Goal: Check status

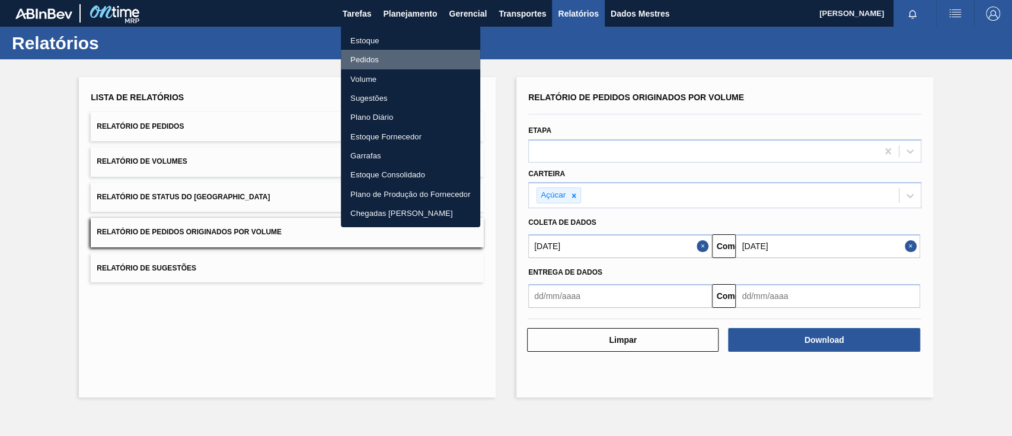
click at [361, 57] on font "Pedidos" at bounding box center [364, 59] width 28 height 9
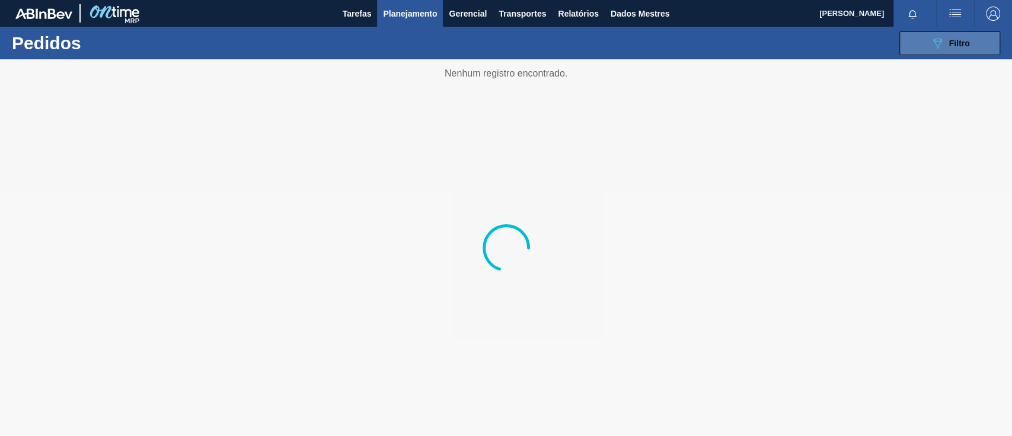
click at [953, 47] on span "Filtro" at bounding box center [959, 43] width 21 height 9
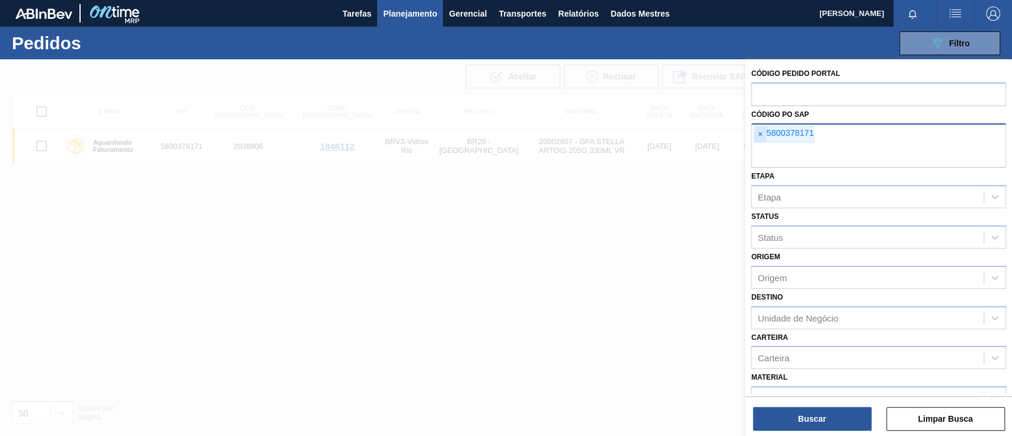
click at [757, 135] on span "×" at bounding box center [760, 134] width 11 height 15
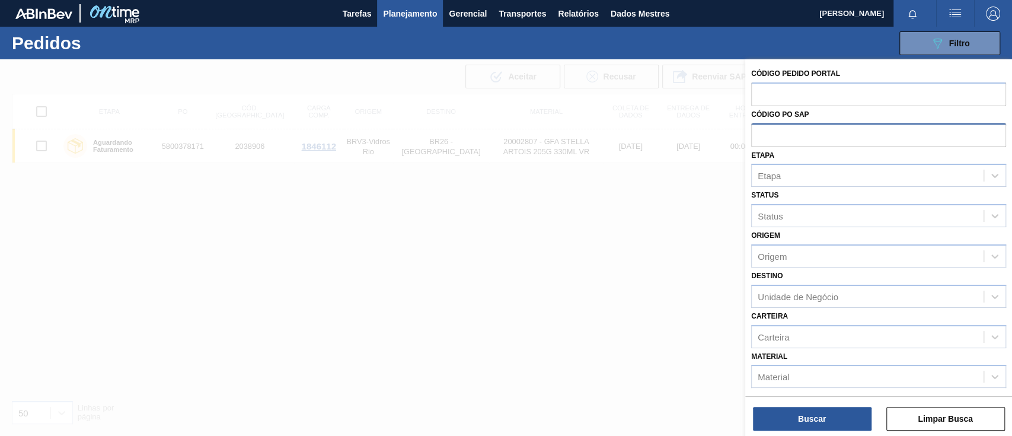
paste input "5800378343"
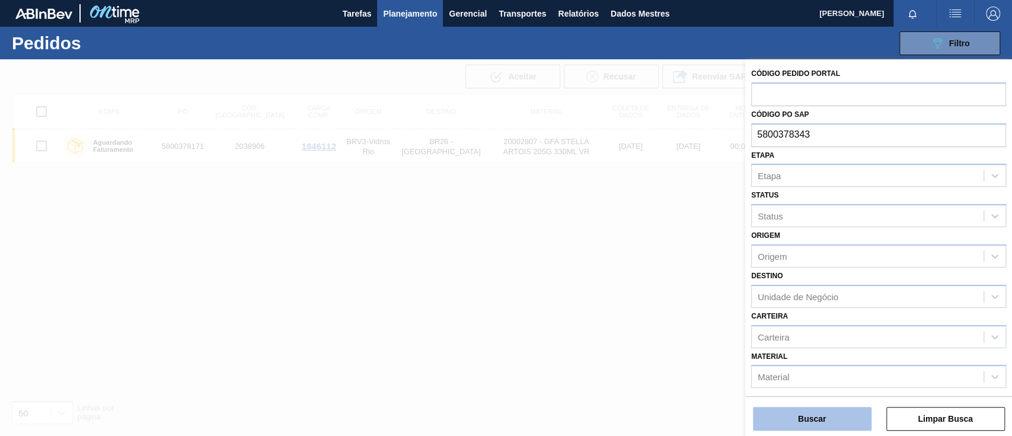
type input "5800378343"
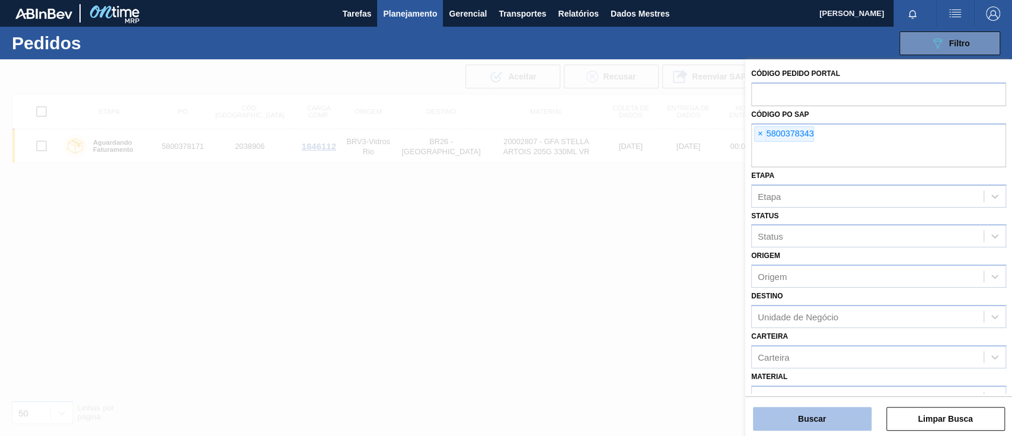
click at [836, 428] on button "Buscar" at bounding box center [812, 419] width 119 height 24
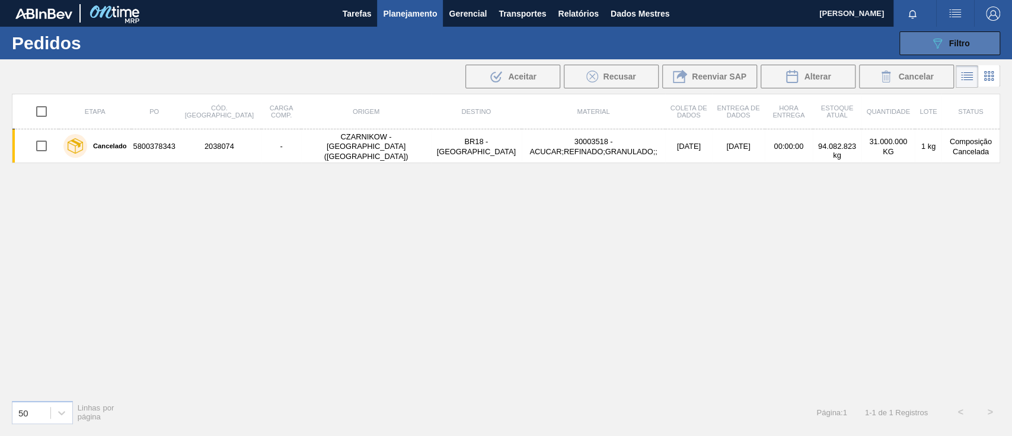
click at [917, 39] on button "089F7B8B-B2A5-4AFE-B5C0-19BA573D28AC Filtro" at bounding box center [949, 43] width 101 height 24
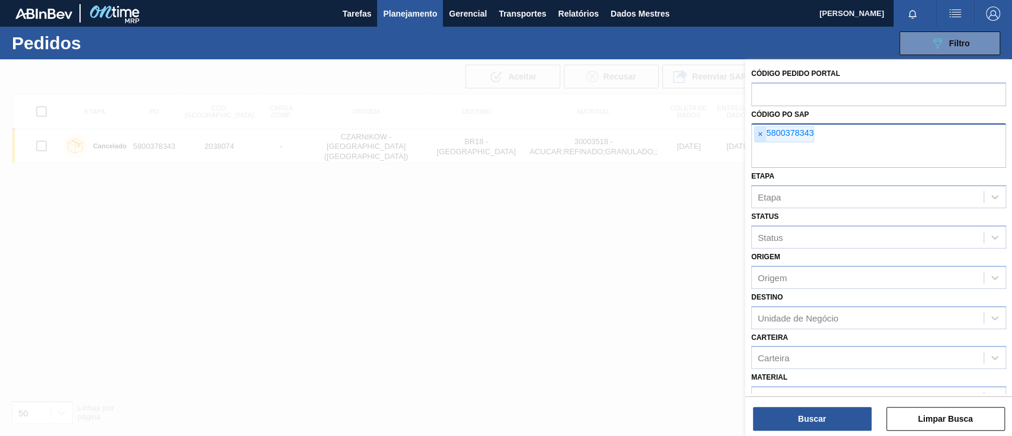
click at [755, 138] on span "×" at bounding box center [760, 134] width 11 height 15
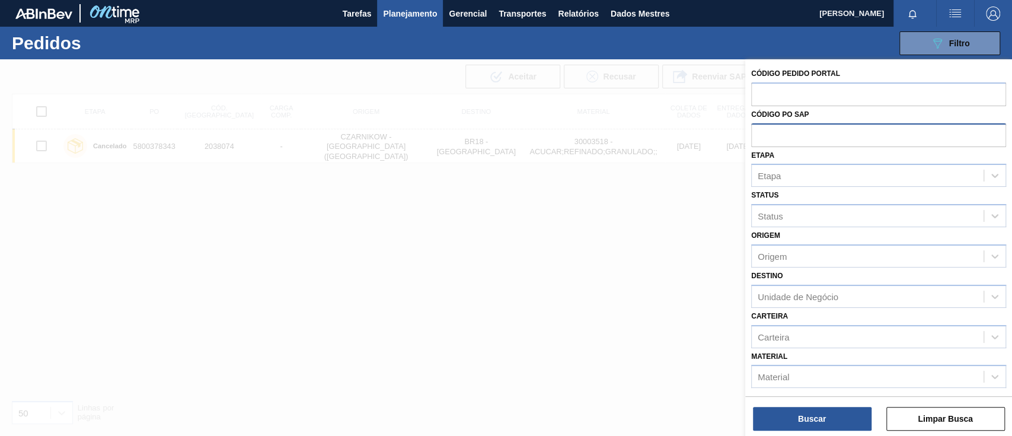
paste input "5800384154"
type input "5800384154"
click at [817, 413] on button "Buscar" at bounding box center [812, 419] width 119 height 24
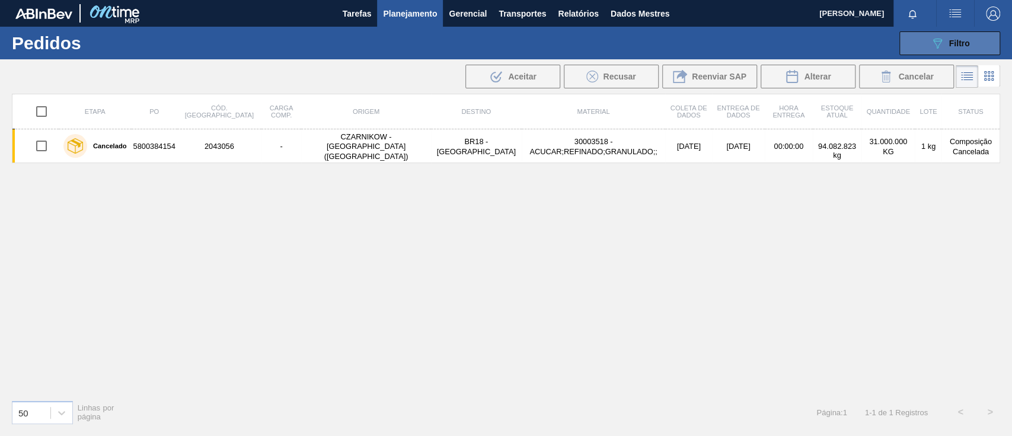
click at [932, 43] on icon "089F7B8B-B2A5-4AFE-B5C0-19BA573D28AC" at bounding box center [937, 43] width 14 height 14
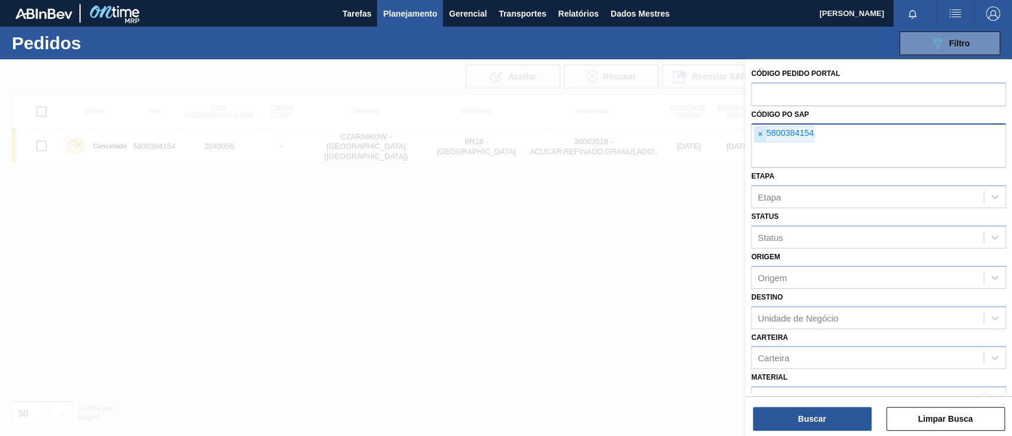
click at [759, 136] on font "×" at bounding box center [760, 133] width 5 height 9
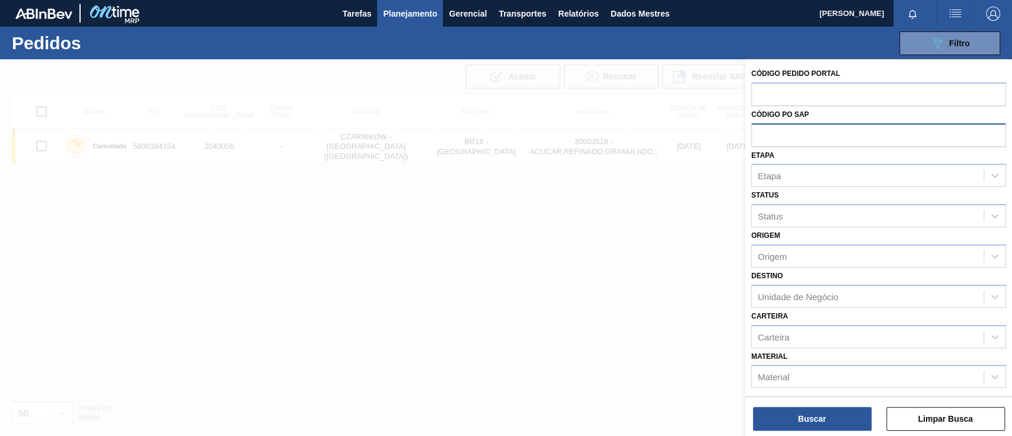
paste input "text"
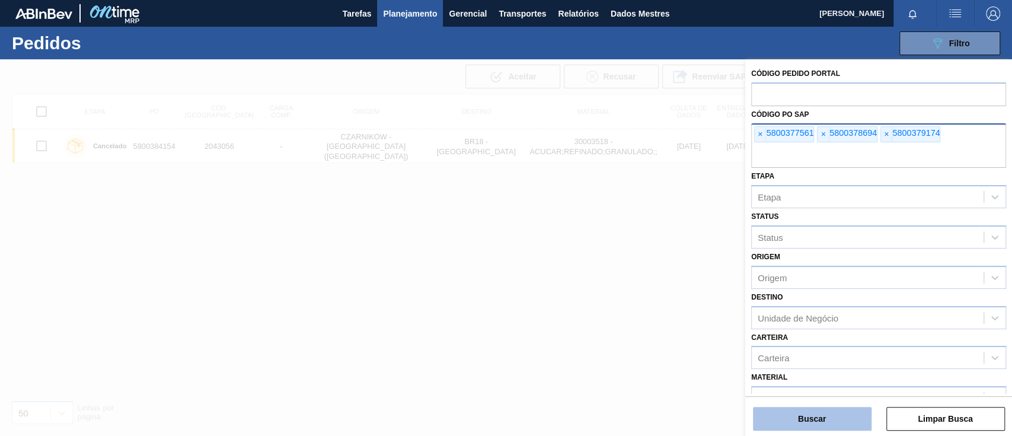
click at [797, 423] on button "Buscar" at bounding box center [812, 419] width 119 height 24
